Goal: Check status: Check status

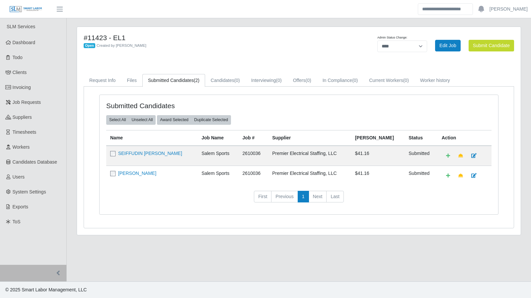
select select "****"
click at [35, 40] on span "Dashboard" at bounding box center [24, 42] width 23 height 5
